Goal: Transaction & Acquisition: Download file/media

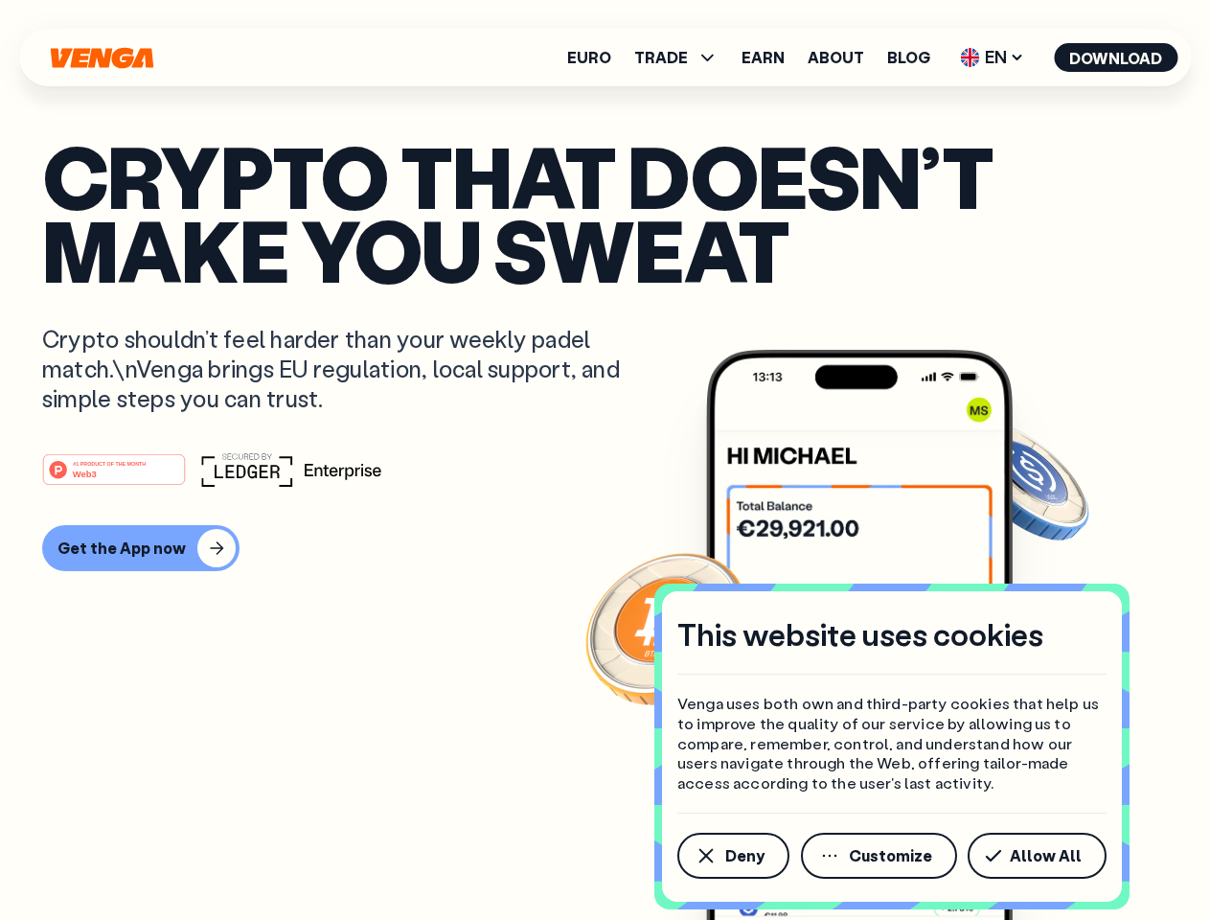
click at [605, 460] on div "#1 PRODUCT OF THE MONTH Web3" at bounding box center [605, 469] width 1126 height 34
click at [732, 856] on span "Deny" at bounding box center [744, 855] width 39 height 15
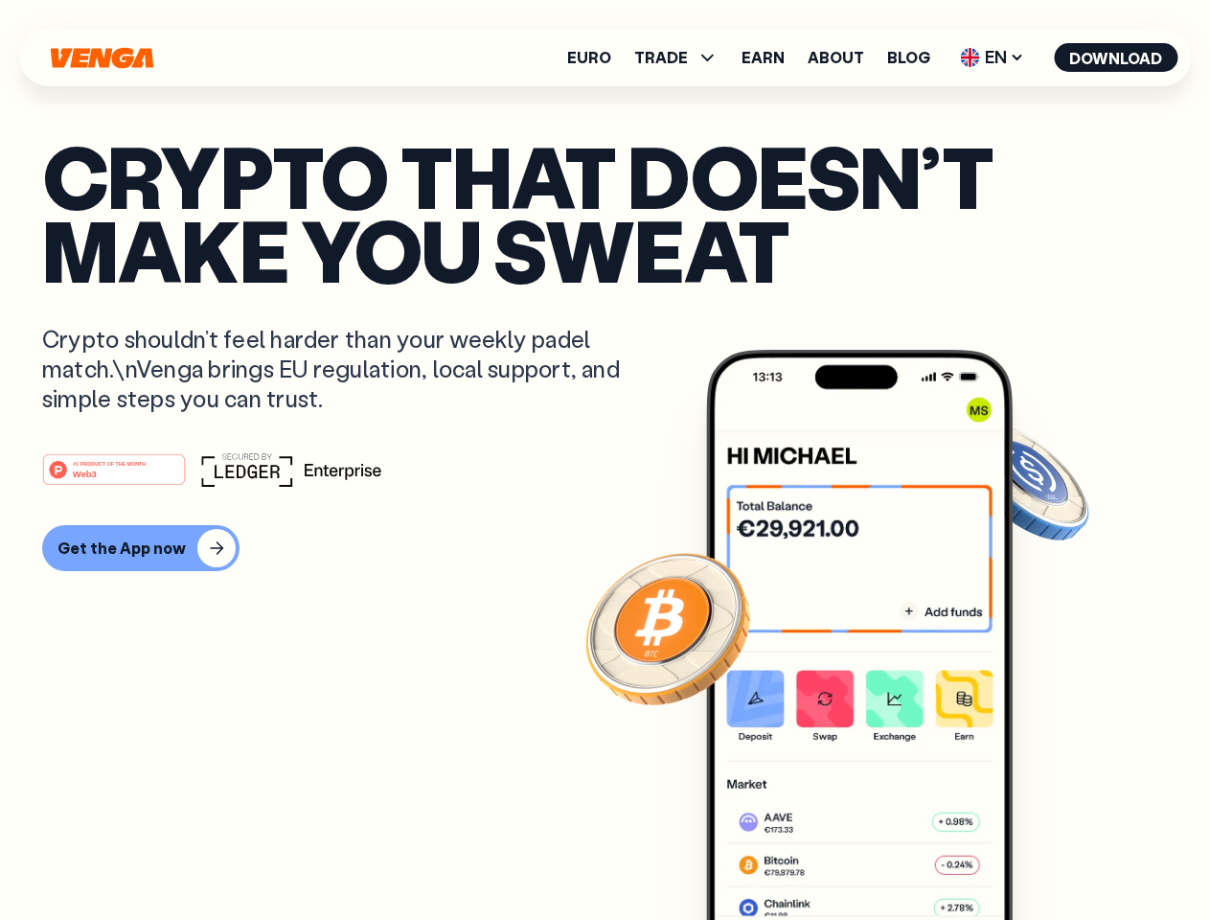
click at [881, 856] on img at bounding box center [859, 671] width 307 height 642
click at [1041, 856] on article "Crypto that doesn’t make you sweat Crypto shouldn’t feel harder than your weekl…" at bounding box center [605, 498] width 1126 height 719
click at [682, 57] on span "TRADE" at bounding box center [661, 57] width 54 height 15
click at [993, 57] on span "EN" at bounding box center [992, 57] width 78 height 31
click at [1116, 57] on button "Download" at bounding box center [1116, 57] width 124 height 29
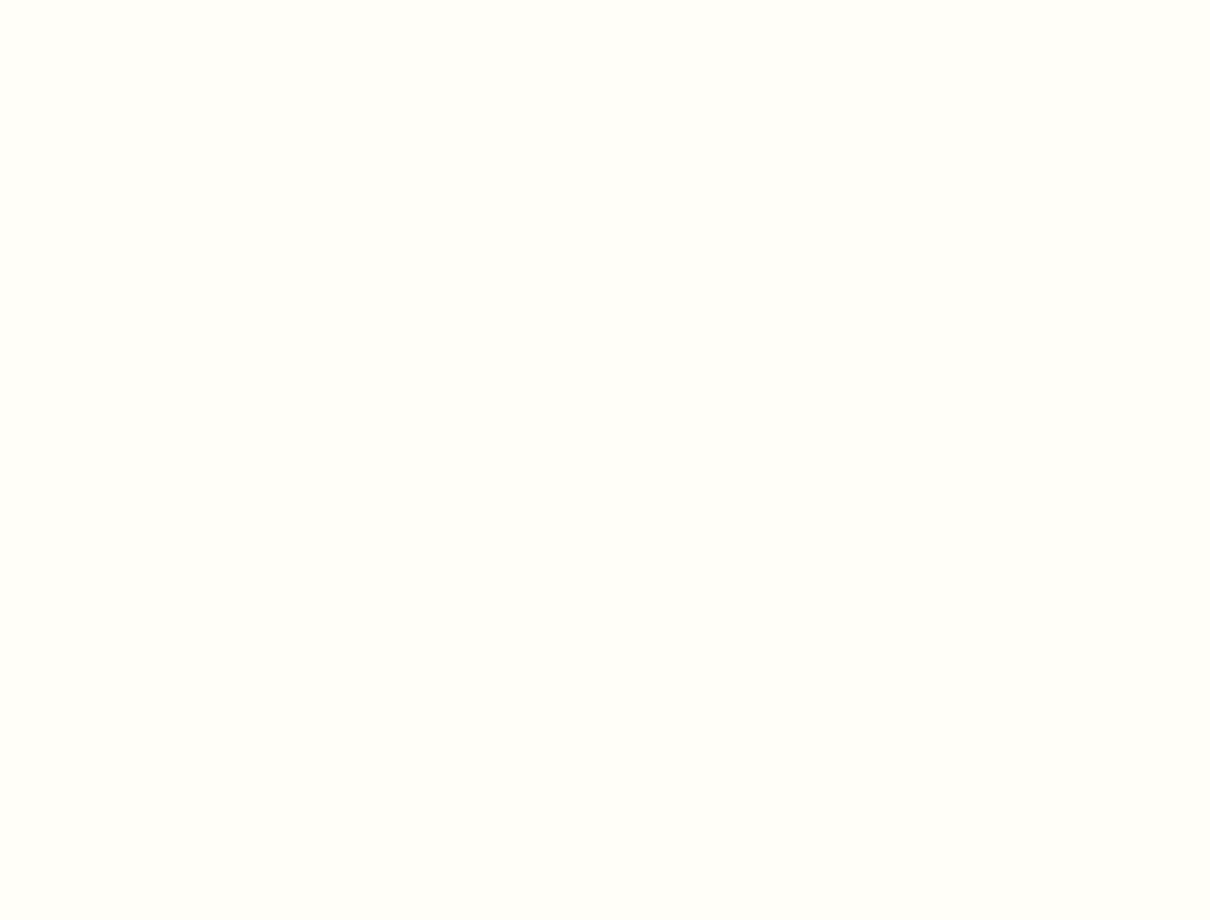
click at [605, 0] on html "This website uses cookies Venga uses both own and third-party cookies that help…" at bounding box center [605, 0] width 1210 height 0
click at [138, 0] on html "This website uses cookies Venga uses both own and third-party cookies that help…" at bounding box center [605, 0] width 1210 height 0
click at [117, 0] on html "This website uses cookies Venga uses both own and third-party cookies that help…" at bounding box center [605, 0] width 1210 height 0
